Goal: Task Accomplishment & Management: Manage account settings

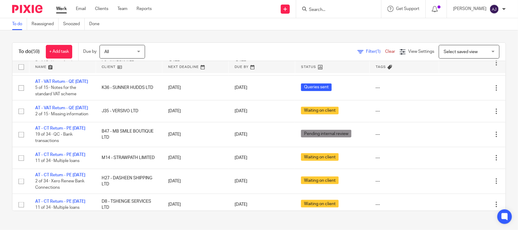
scroll to position [266, 0]
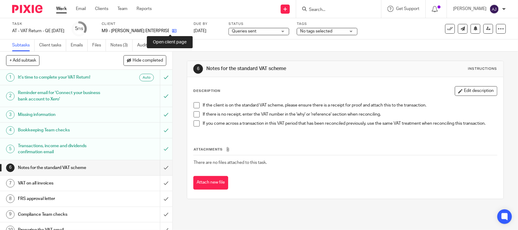
click at [172, 31] on icon at bounding box center [174, 31] width 5 height 5
click at [196, 107] on span at bounding box center [197, 105] width 6 height 6
click at [196, 113] on span at bounding box center [197, 114] width 6 height 6
click at [194, 121] on span at bounding box center [197, 124] width 6 height 6
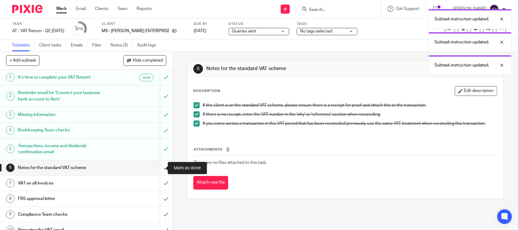
click at [155, 168] on input "submit" at bounding box center [86, 167] width 173 height 15
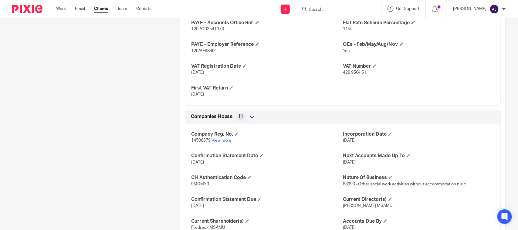
scroll to position [578, 0]
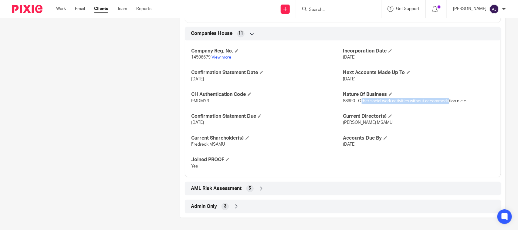
drag, startPoint x: 359, startPoint y: 101, endPoint x: 453, endPoint y: 103, distance: 93.9
click at [452, 103] on p "88990 - Other social work activities without accommodation n.e.c." at bounding box center [419, 101] width 152 height 6
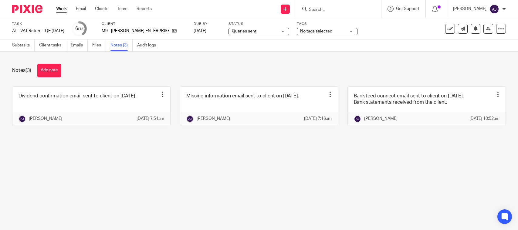
click at [97, 91] on link at bounding box center [91, 106] width 158 height 39
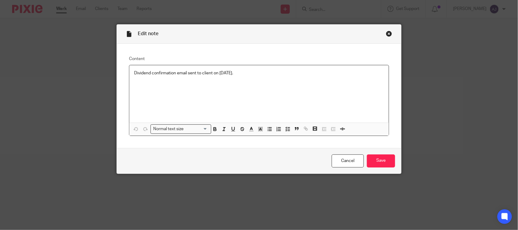
drag, startPoint x: 0, startPoint y: 0, endPoint x: 241, endPoint y: 75, distance: 252.9
click at [241, 75] on p "Dividend confirmation email sent to client on [DATE]." at bounding box center [259, 73] width 250 height 6
click at [396, 162] on div "Cancel Save" at bounding box center [259, 161] width 285 height 26
click at [388, 163] on input "Save" at bounding box center [381, 161] width 28 height 13
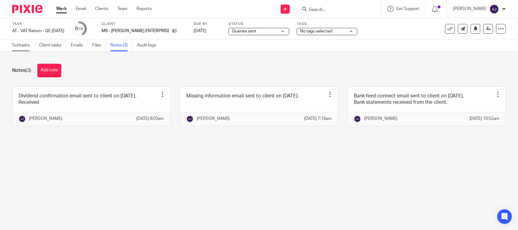
click at [15, 47] on link "Subtasks" at bounding box center [23, 45] width 22 height 12
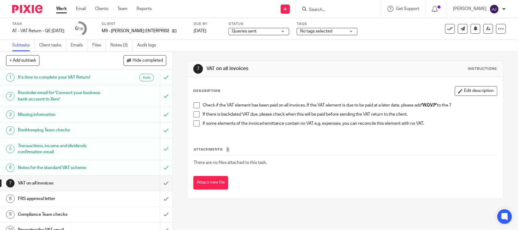
click at [194, 102] on span at bounding box center [197, 105] width 6 height 6
click at [194, 111] on span at bounding box center [197, 114] width 6 height 6
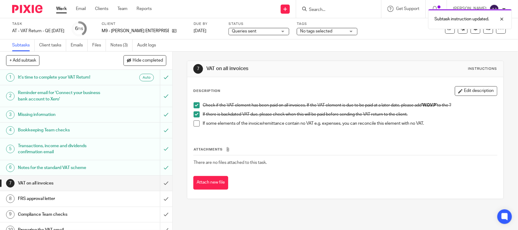
click at [195, 120] on li "If there is backdated VAT due, please check when this will be paid before sendi…" at bounding box center [345, 115] width 303 height 9
click at [197, 126] on span at bounding box center [197, 124] width 6 height 6
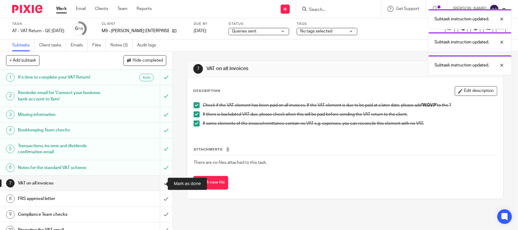
click at [159, 187] on input "submit" at bounding box center [86, 183] width 173 height 15
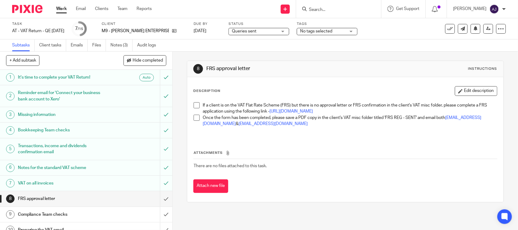
click at [194, 109] on li "If a client is on the VAT Flat Rate Scheme (FRS) but there is no approval lette…" at bounding box center [345, 108] width 303 height 12
click at [194, 102] on div "If a client is on the VAT Flat Rate Scheme (FRS) but there is no approval lette…" at bounding box center [346, 118] width 310 height 38
click at [195, 103] on span at bounding box center [197, 105] width 6 height 6
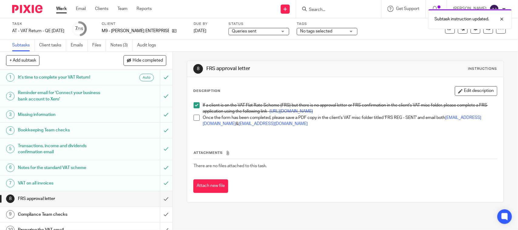
click at [195, 121] on span at bounding box center [197, 118] width 6 height 6
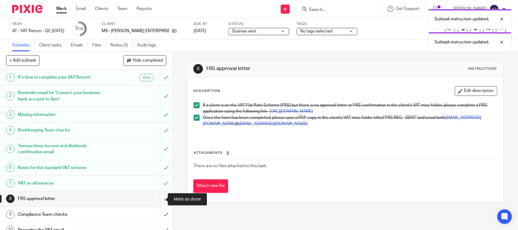
click at [158, 200] on input "submit" at bounding box center [86, 198] width 173 height 15
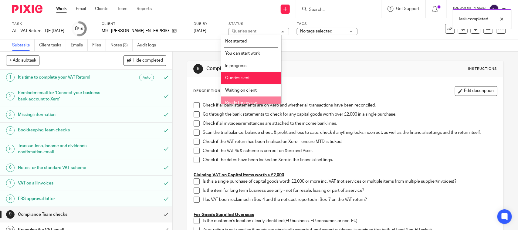
click at [243, 101] on span "Ready for review" at bounding box center [241, 103] width 32 height 4
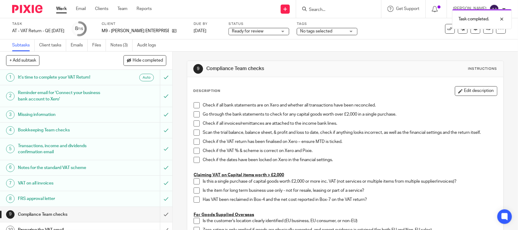
click at [501, 19] on div at bounding box center [498, 18] width 16 height 7
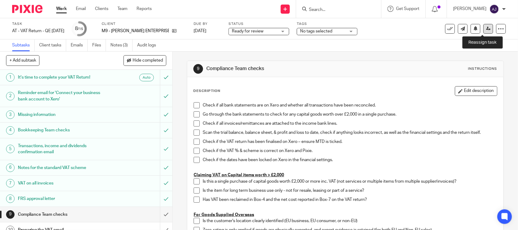
click at [487, 29] on icon at bounding box center [489, 28] width 5 height 5
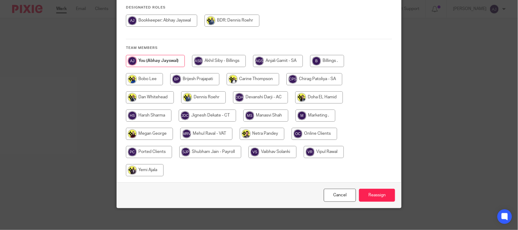
scroll to position [80, 0]
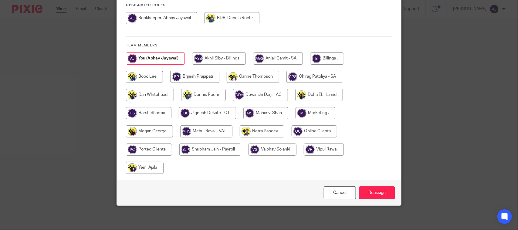
click at [190, 132] on input "radio" at bounding box center [206, 131] width 52 height 12
radio input "true"
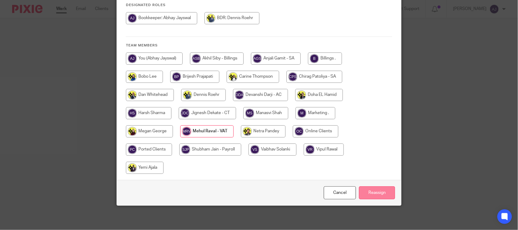
click at [362, 192] on input "Reassign" at bounding box center [377, 192] width 36 height 13
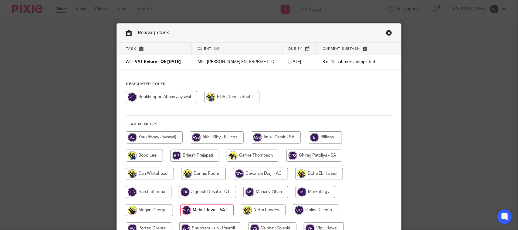
scroll to position [0, 0]
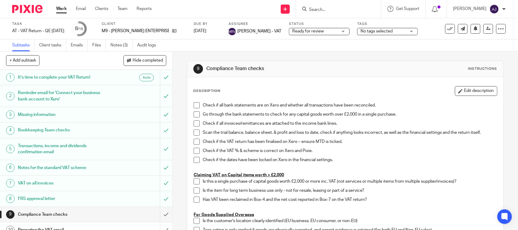
click at [62, 9] on link "Work" at bounding box center [61, 9] width 11 height 6
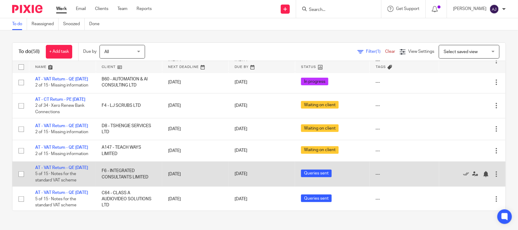
scroll to position [76, 0]
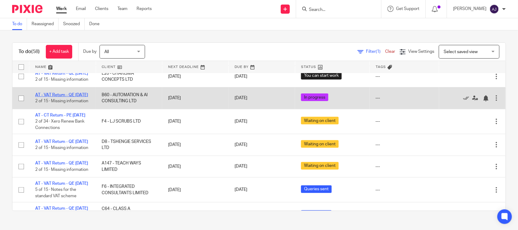
click at [60, 97] on link "AT - VAT Return - QE [DATE]" at bounding box center [61, 95] width 53 height 4
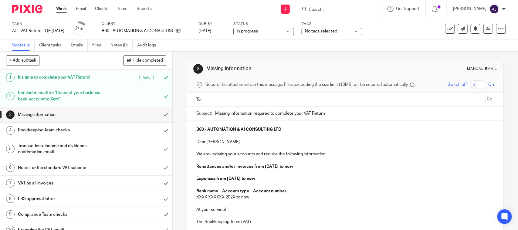
click at [401, 52] on div "3 Missing information Manual email Secure the attachments in this message. File…" at bounding box center [345, 168] width 317 height 233
click at [82, 111] on h1 "Missing information" at bounding box center [63, 114] width 91 height 9
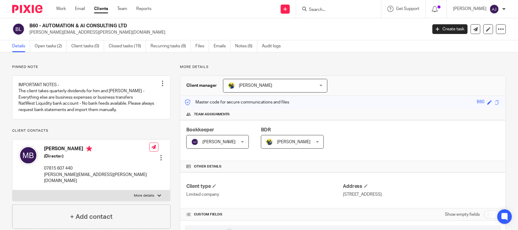
click at [48, 45] on link "Open tasks (2)" at bounding box center [51, 46] width 32 height 12
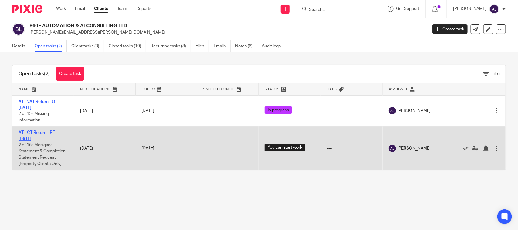
click at [43, 134] on link "AT - CT Return - PE [DATE]" at bounding box center [37, 136] width 36 height 10
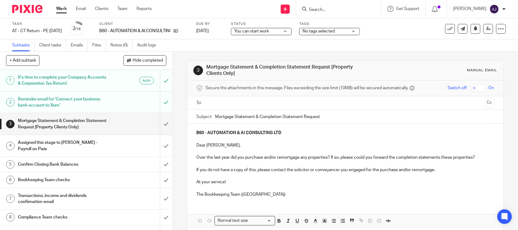
click at [201, 43] on div "Subtasks Client tasks Emails Files Notes (0) Audit logs" at bounding box center [259, 45] width 518 height 12
drag, startPoint x: 263, startPoint y: 33, endPoint x: 264, endPoint y: 30, distance: 3.4
click at [264, 31] on span "You can start work" at bounding box center [257, 31] width 46 height 6
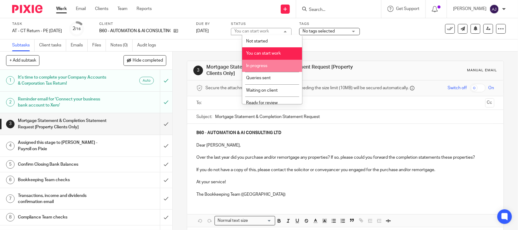
click at [265, 61] on li "In progress" at bounding box center [272, 66] width 60 height 12
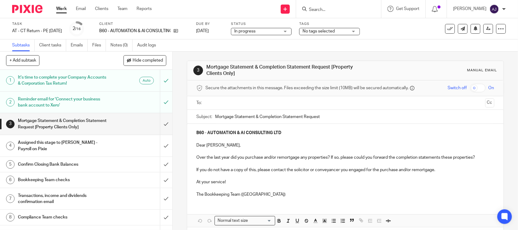
click at [268, 44] on div "Subtasks Client tasks Emails Files Notes (0) Audit logs" at bounding box center [259, 45] width 518 height 12
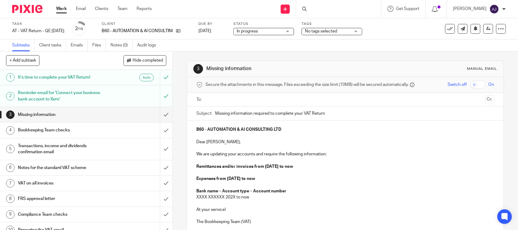
click at [302, 55] on div "3 Missing information Manual email Secure the attachments in this message. File…" at bounding box center [345, 168] width 317 height 233
click at [313, 55] on div "3 Missing information Manual email Secure the attachments in this message. File…" at bounding box center [345, 168] width 317 height 233
click at [325, 59] on div "3 Missing information Manual email Secure the attachments in this message. File…" at bounding box center [345, 168] width 317 height 233
click at [260, 55] on div "3 Missing information Manual email Secure the attachments in this message. File…" at bounding box center [345, 168] width 317 height 233
click at [461, 58] on div "3 Missing information Manual email Secure the attachments in this message. File…" at bounding box center [345, 168] width 317 height 233
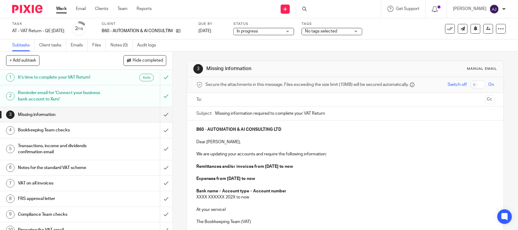
click at [460, 55] on div "3 Missing information Manual email Secure the attachments in this message. File…" at bounding box center [345, 168] width 317 height 233
click at [327, 43] on div "Subtasks Client tasks Emails Files Notes (0) Audit logs" at bounding box center [259, 45] width 518 height 12
click at [327, 41] on div "Subtasks Client tasks Emails Files Notes (0) Audit logs" at bounding box center [259, 45] width 518 height 12
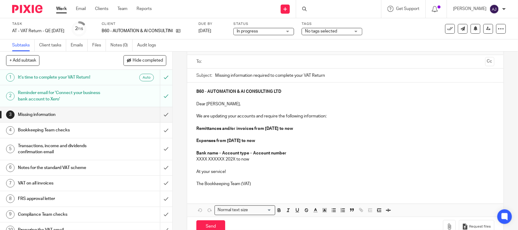
click at [262, 183] on p "The Bookkeeping Team (VAT)" at bounding box center [346, 184] width 298 height 6
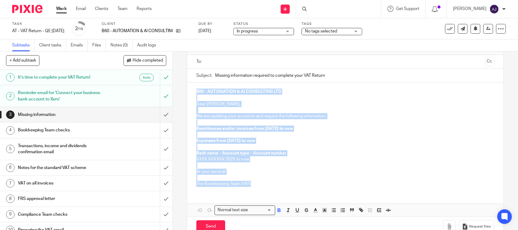
drag, startPoint x: 254, startPoint y: 185, endPoint x: 194, endPoint y: 89, distance: 112.9
click at [194, 89] on div "B60 - AUTOMATION & AI CONSULTING LTD Dear Michael, We are updating your account…" at bounding box center [345, 137] width 316 height 109
click at [235, 104] on p "Dear Michael," at bounding box center [346, 104] width 298 height 6
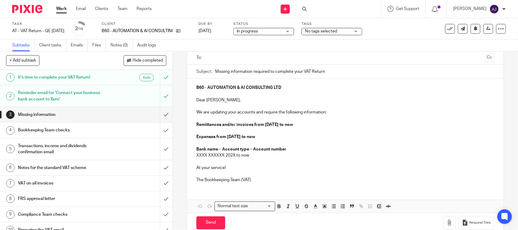
scroll to position [0, 0]
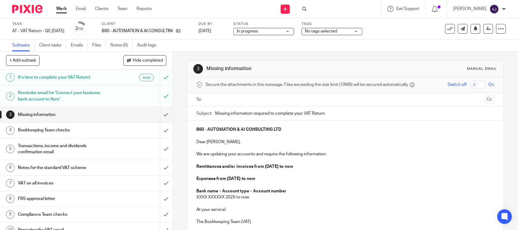
click at [348, 123] on div "B60 - AUTOMATION & AI CONSULTING LTD Dear Michael, We are updating your account…" at bounding box center [345, 175] width 316 height 109
copy strong "AUTOMATION & AI CONSULTING LTD"
paste input "AUTOMATION & AI CONSULTING LTD"
type input "Missing information required to complete your VAT Return - AUTOMATION & AI CONS…"
click at [197, 164] on p "Remittances and/or invoices from 01st June 2025 to now" at bounding box center [346, 167] width 298 height 6
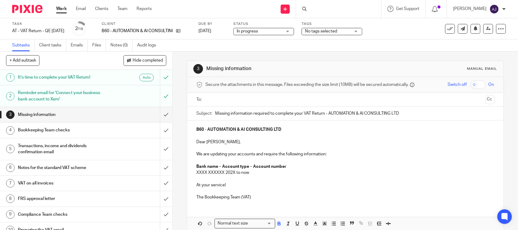
click at [215, 166] on strong "Bank name – Account type – Account number" at bounding box center [242, 167] width 90 height 4
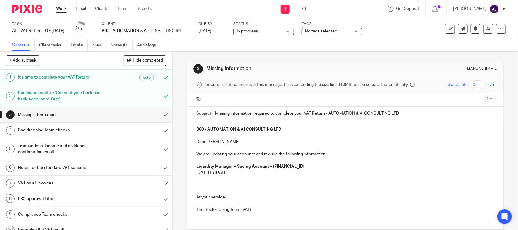
click at [235, 164] on p "Liquidity Manager – Saving Account – 44269412" at bounding box center [346, 167] width 298 height 6
click at [235, 167] on strong "Liquidity Manager – Company Saving Account – 44269412" at bounding box center [261, 167] width 129 height 4
click at [272, 173] on p "05th April 2025 to 31st August 2025" at bounding box center [346, 173] width 298 height 6
click at [207, 180] on p at bounding box center [346, 179] width 298 height 6
click at [207, 184] on p at bounding box center [346, 185] width 298 height 6
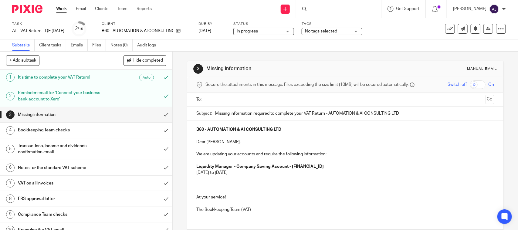
click at [201, 184] on p at bounding box center [346, 185] width 298 height 6
click at [202, 185] on p at bounding box center [346, 185] width 298 height 6
click at [199, 183] on p at bounding box center [346, 185] width 298 height 6
click at [274, 188] on p at bounding box center [346, 191] width 298 height 6
click at [273, 182] on p "Also, we noticed that There is an" at bounding box center [346, 185] width 298 height 6
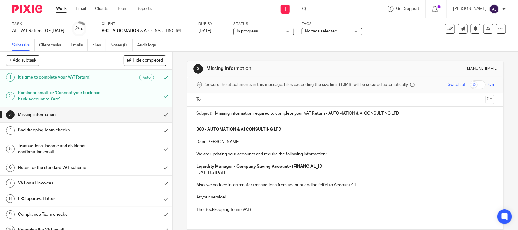
click at [357, 186] on p "Also, we noticed intertransfer transactions from account ending 9404 to Account…" at bounding box center [346, 185] width 298 height 6
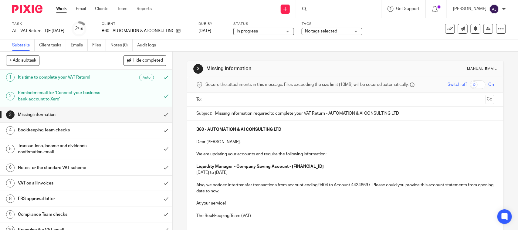
click at [242, 187] on p "Also, we noticed intertransfer transactions from account ending 9404 to Account…" at bounding box center [346, 188] width 298 height 12
drag, startPoint x: 242, startPoint y: 187, endPoint x: 275, endPoint y: 204, distance: 37.8
click at [279, 204] on p "At your service!" at bounding box center [346, 203] width 298 height 6
click at [250, 186] on p "Also, we noticed intertransfer transactions from account ending 9404 to Account…" at bounding box center [346, 188] width 298 height 12
click at [236, 185] on p "Also, we noticed intertransfer transactions from account ending 9404 to Account…" at bounding box center [346, 188] width 298 height 12
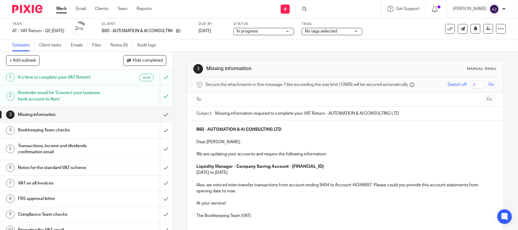
click at [236, 191] on p "Also, we noticed inter-transfer transactions from account ending 9404 to Accoun…" at bounding box center [346, 188] width 298 height 12
copy p "Also, we noticed inter-transfer transactions from account ending 9404 to Accoun…"
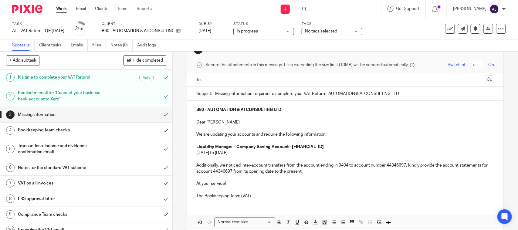
scroll to position [38, 0]
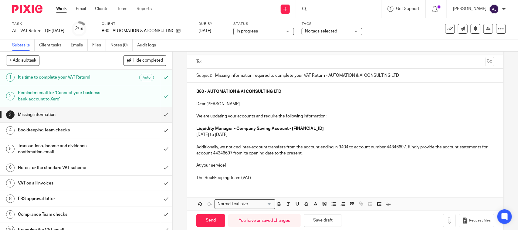
click at [238, 153] on p "Additionally, we noticed inter-account transfers from the account ending in 940…" at bounding box center [346, 150] width 298 height 12
click at [263, 156] on p "Additionally, we noticed inter-account transfers from the account ending in 940…" at bounding box center [346, 150] width 298 height 12
click at [316, 154] on p "Additionally, we noticed inter-account transfers from the account ending in 940…" at bounding box center [346, 150] width 298 height 12
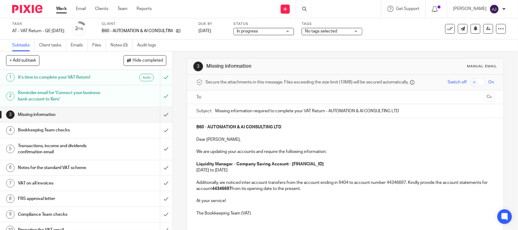
scroll to position [0, 0]
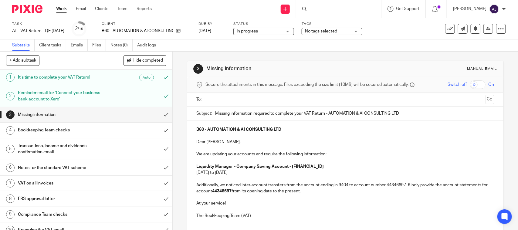
click at [239, 97] on input "text" at bounding box center [345, 99] width 275 height 7
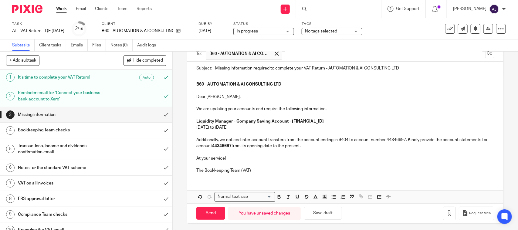
scroll to position [50, 0]
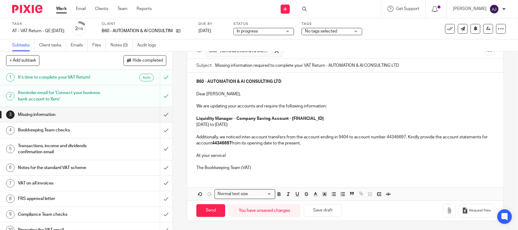
click at [274, 169] on p "The Bookkeeping Team (VAT)" at bounding box center [346, 168] width 298 height 6
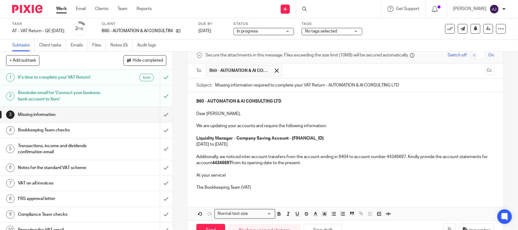
scroll to position [12, 0]
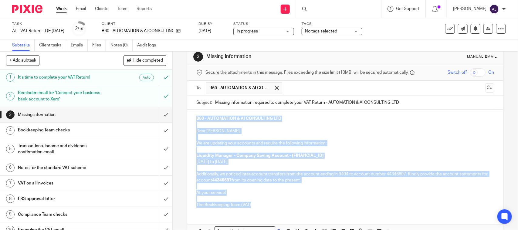
drag, startPoint x: 260, startPoint y: 206, endPoint x: 192, endPoint y: 115, distance: 114.1
click at [192, 115] on div "B60 - AUTOMATION & AI CONSULTING LTD Dear Michael, We are updating your account…" at bounding box center [345, 161] width 316 height 103
click at [283, 204] on p "The Bookkeeping Team (VAT)" at bounding box center [346, 205] width 298 height 6
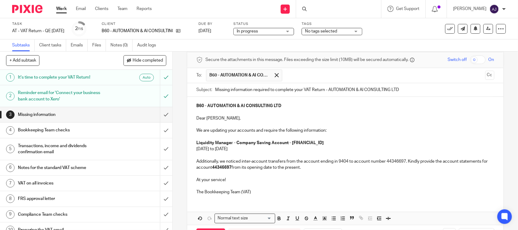
scroll to position [38, 0]
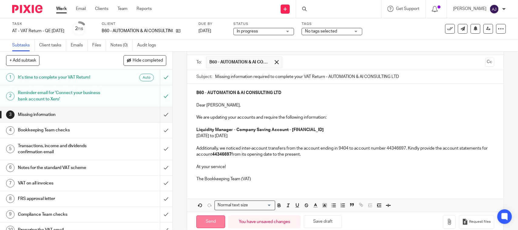
click at [208, 223] on input "Send" at bounding box center [211, 222] width 29 height 13
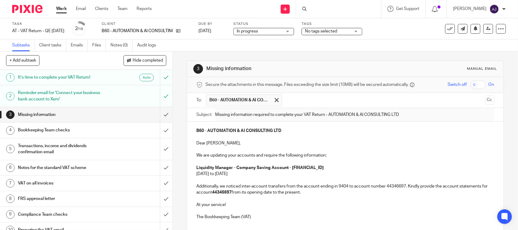
type input "Sent"
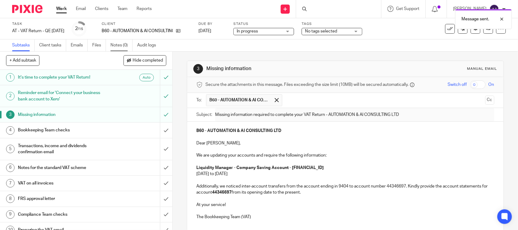
click at [121, 45] on link "Notes (0)" at bounding box center [122, 45] width 22 height 12
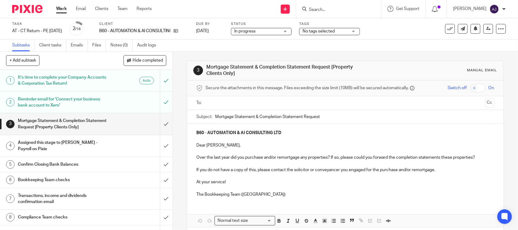
click at [190, 41] on div "Subtasks Client tasks Emails Files Notes (0) Audit logs" at bounding box center [259, 45] width 518 height 12
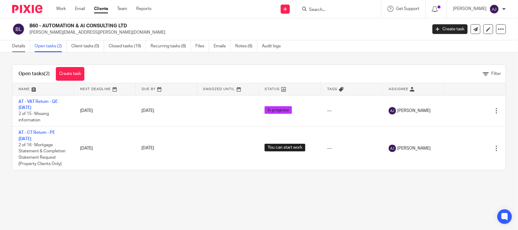
click at [17, 48] on link "Details" at bounding box center [21, 46] width 18 height 12
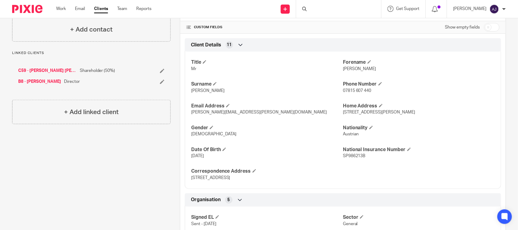
scroll to position [190, 0]
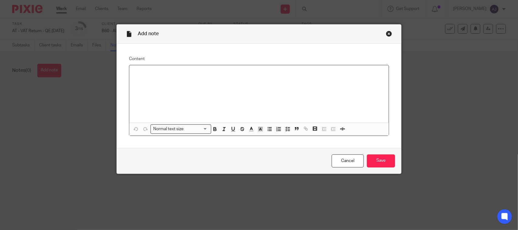
click at [159, 87] on div at bounding box center [259, 93] width 260 height 57
click at [374, 166] on input "Save" at bounding box center [381, 161] width 28 height 13
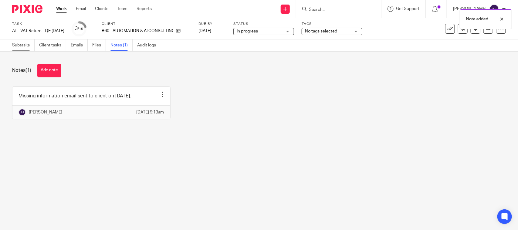
click at [25, 46] on link "Subtasks" at bounding box center [23, 45] width 22 height 12
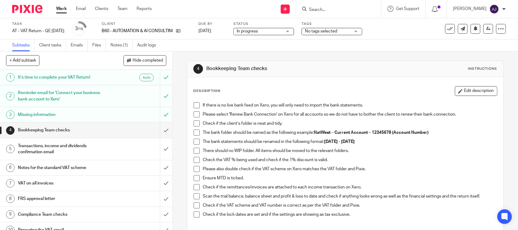
drag, startPoint x: 286, startPoint y: 70, endPoint x: 217, endPoint y: 56, distance: 69.9
click at [205, 64] on div "4 Bookkeeping Team checks Instructions" at bounding box center [345, 69] width 304 height 10
click at [217, 56] on div "4 Bookkeeping Team checks Instructions Description Edit description If there is…" at bounding box center [345, 176] width 317 height 248
click at [340, 10] on input "Search" at bounding box center [336, 9] width 55 height 5
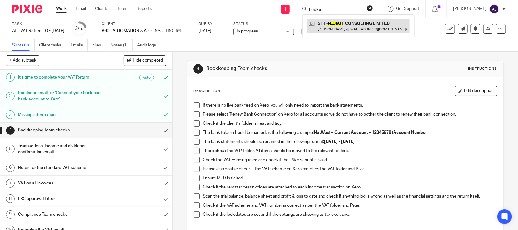
type input "Fedko"
click at [344, 19] on link at bounding box center [358, 26] width 103 height 14
click at [264, 52] on div "4 Bookkeeping Team checks Instructions Description Edit description If there is…" at bounding box center [345, 176] width 317 height 248
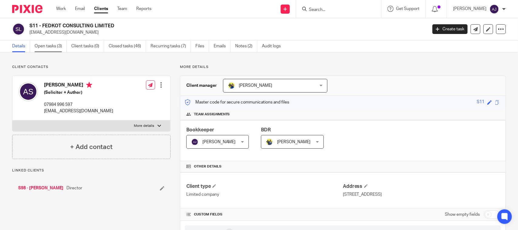
click at [52, 42] on link "Open tasks (3)" at bounding box center [51, 46] width 32 height 12
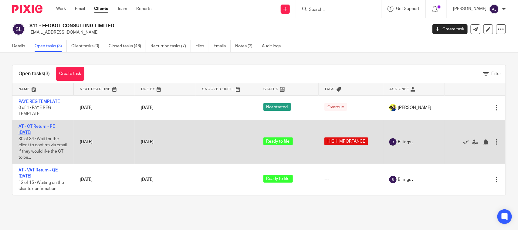
click at [38, 127] on link "AT - CT Return - PE [DATE]" at bounding box center [37, 130] width 36 height 10
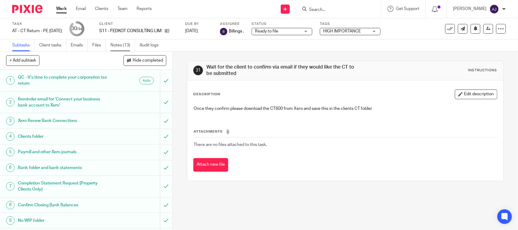
click at [128, 46] on link "Notes (13)" at bounding box center [123, 45] width 25 height 12
